Goal: Task Accomplishment & Management: Use online tool/utility

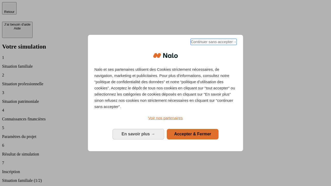
click at [213, 43] on span "Continuer sans accepter →" at bounding box center [213, 42] width 46 height 6
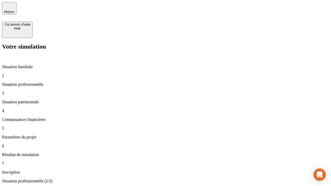
type input "30 000"
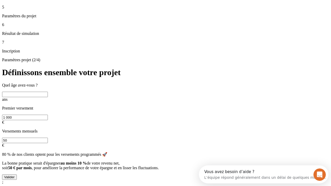
scroll to position [10, 0]
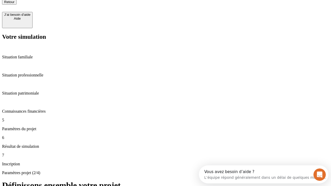
type input "25"
type input "1 000"
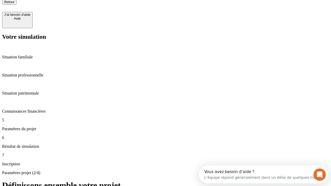
type input "640"
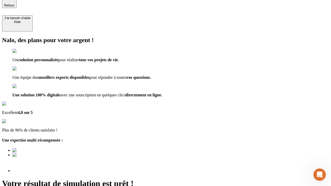
scroll to position [10, 0]
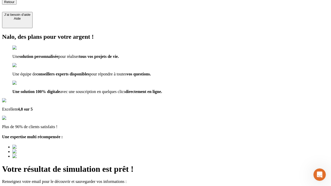
type input "[EMAIL_ADDRESS][PERSON_NAME][DOMAIN_NAME]"
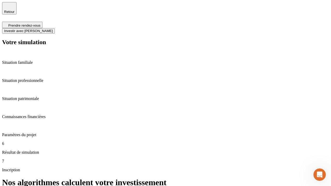
scroll to position [2, 0]
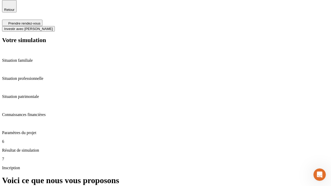
click at [53, 27] on span "Investir avec [PERSON_NAME]" at bounding box center [28, 29] width 49 height 4
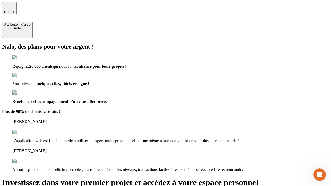
type input "abc"
